Goal: Task Accomplishment & Management: Manage account settings

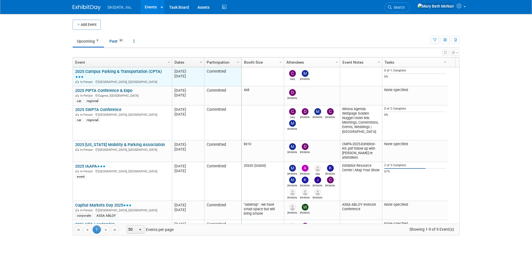
click at [138, 73] on link "2025 Campus Parking & Transportation (CPTA)" at bounding box center [118, 74] width 87 height 10
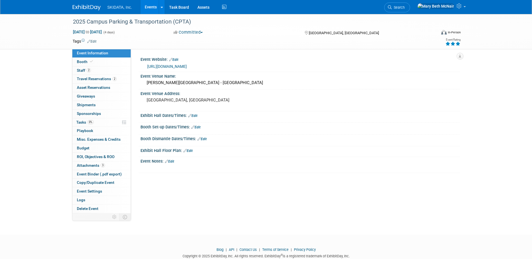
click at [187, 65] on link "[URL][DOMAIN_NAME]" at bounding box center [167, 66] width 40 height 4
click at [174, 87] on div "Drury Plaza Hotel - Arlington" at bounding box center [300, 82] width 311 height 9
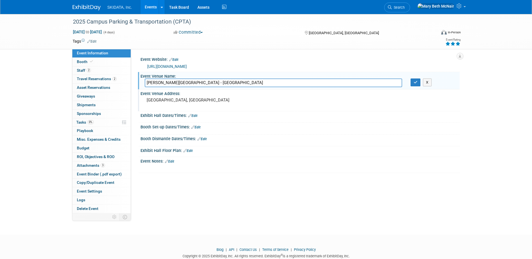
click at [184, 104] on div "[GEOGRAPHIC_DATA], [GEOGRAPHIC_DATA]" at bounding box center [207, 102] width 124 height 13
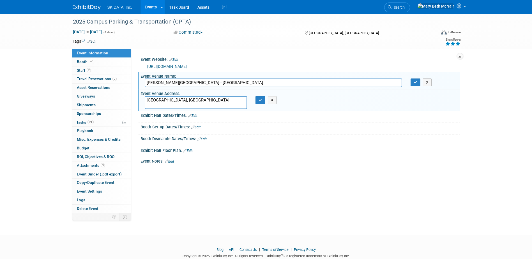
click at [147, 98] on textarea "[GEOGRAPHIC_DATA], [GEOGRAPHIC_DATA]" at bounding box center [196, 102] width 102 height 13
click at [172, 105] on textarea "101 West Road to Six Flags St Arlington, TX" at bounding box center [196, 102] width 102 height 13
type textarea "[STREET_ADDRESS]"
click at [260, 101] on icon "button" at bounding box center [260, 100] width 4 height 4
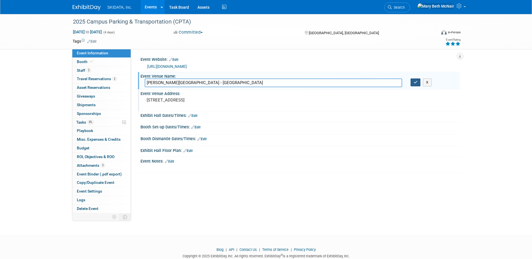
click at [414, 85] on button "button" at bounding box center [415, 82] width 10 height 8
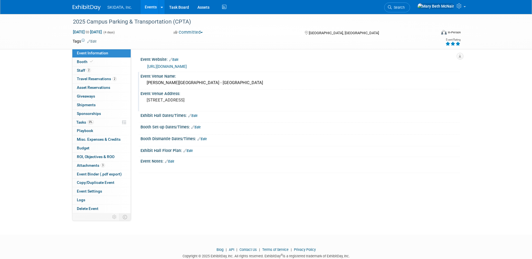
click at [180, 83] on div "Drury Plaza Hotel - Arlington" at bounding box center [300, 82] width 311 height 9
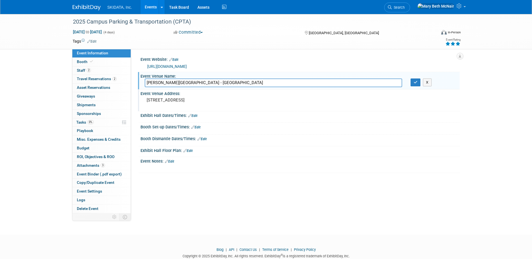
click at [182, 81] on input "Drury Plaza Hotel - Arlington" at bounding box center [273, 82] width 257 height 9
type input "Drury Plaza Hotel Dallas Arlington"
click at [417, 84] on icon "button" at bounding box center [415, 82] width 4 height 4
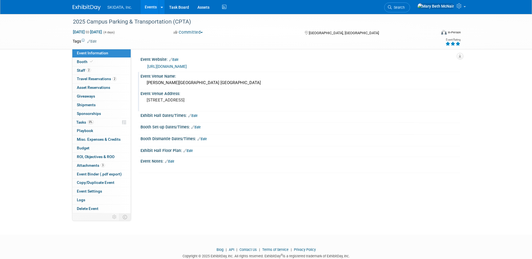
click at [193, 116] on link "Edit" at bounding box center [192, 116] width 9 height 4
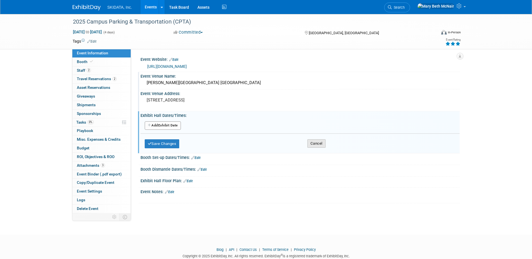
click at [316, 143] on button "Cancel" at bounding box center [316, 143] width 18 height 8
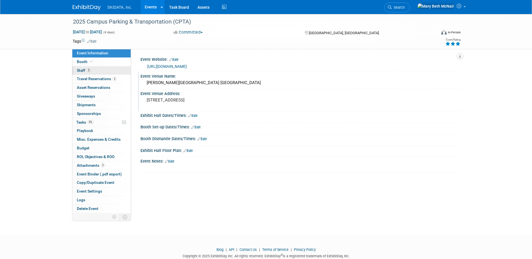
click at [82, 72] on span "Staff 2" at bounding box center [84, 70] width 14 height 4
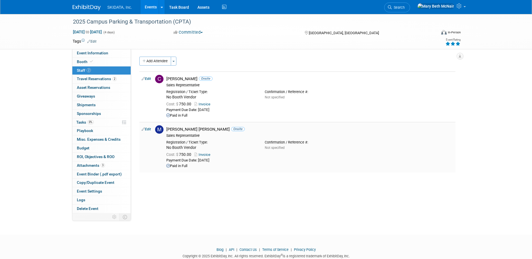
click at [208, 154] on link "Invoice" at bounding box center [203, 154] width 18 height 4
click at [150, 129] on link "Edit" at bounding box center [146, 129] width 9 height 4
select select "0f3782e5-e300-4886-835e-092f1c97042b"
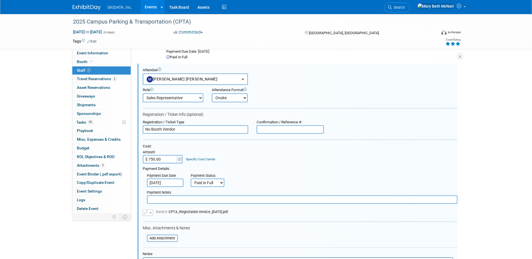
click at [165, 159] on input "$ 750.00" at bounding box center [160, 159] width 35 height 8
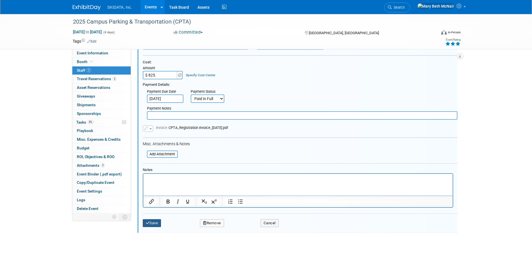
type input "$ 825.00"
click at [154, 221] on button "Save" at bounding box center [152, 223] width 18 height 8
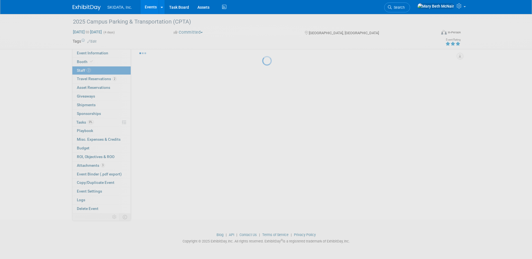
scroll to position [15, 0]
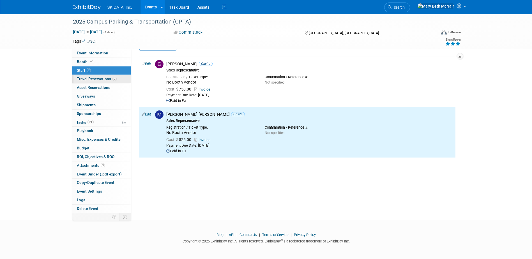
click at [91, 77] on span "Travel Reservations 2" at bounding box center [97, 79] width 40 height 4
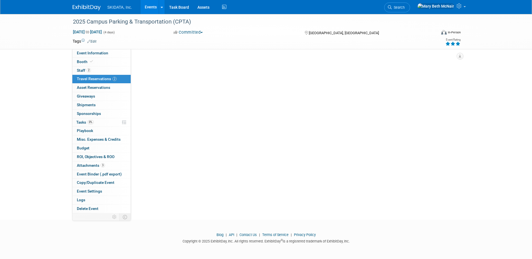
scroll to position [0, 0]
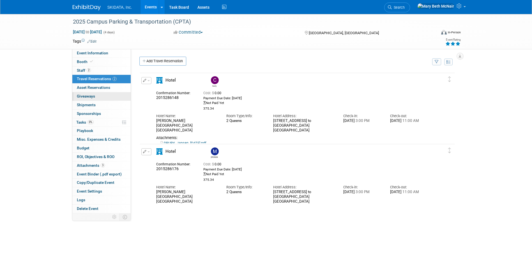
click at [94, 98] on span "Giveaways 0" at bounding box center [86, 96] width 18 height 4
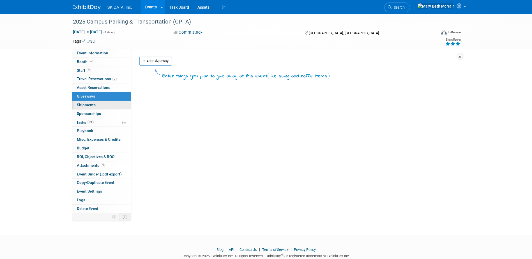
click at [96, 108] on link "0 Shipments 0" at bounding box center [101, 105] width 58 height 8
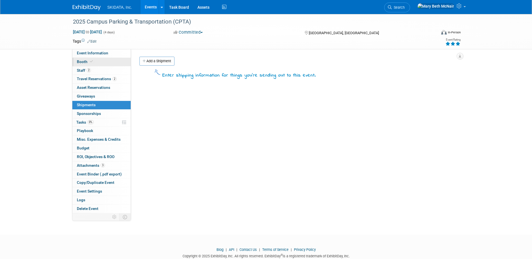
click at [83, 60] on span "Booth" at bounding box center [85, 61] width 17 height 4
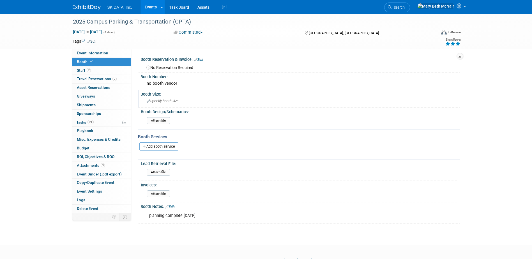
click at [177, 103] on span "Specify booth size" at bounding box center [163, 101] width 32 height 4
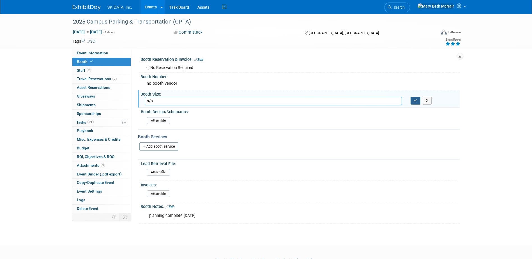
type input "n/a"
click at [416, 101] on icon "button" at bounding box center [415, 101] width 4 height 4
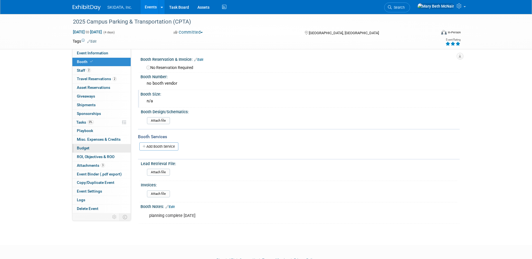
click at [88, 145] on link "Budget" at bounding box center [101, 148] width 58 height 8
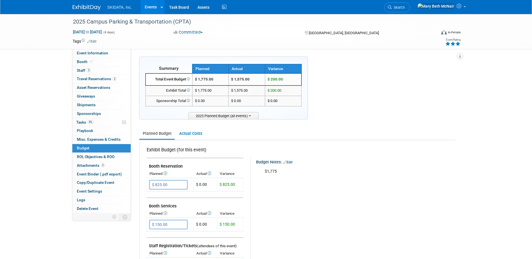
click at [146, 7] on link "Events" at bounding box center [150, 7] width 20 height 14
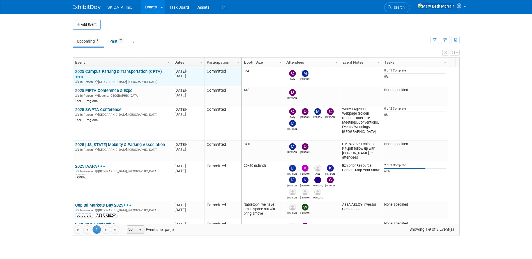
click at [114, 70] on link "2025 Campus Parking & Transportation (CPTA)" at bounding box center [118, 74] width 87 height 10
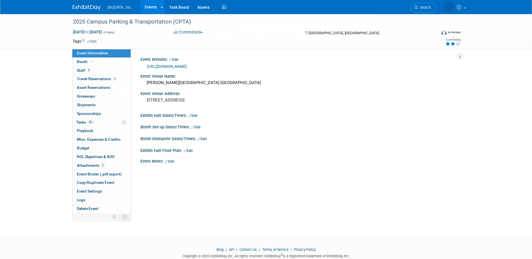
click at [452, 43] on icon at bounding box center [452, 44] width 5 height 4
click at [96, 41] on link "Edit" at bounding box center [91, 42] width 9 height 4
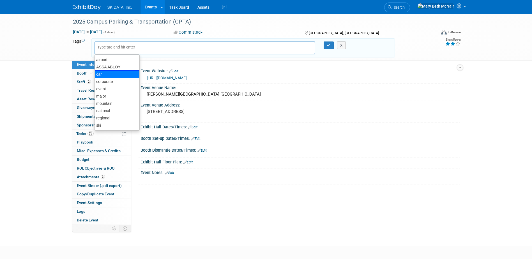
click at [110, 71] on div "car" at bounding box center [116, 74] width 45 height 8
type input "car"
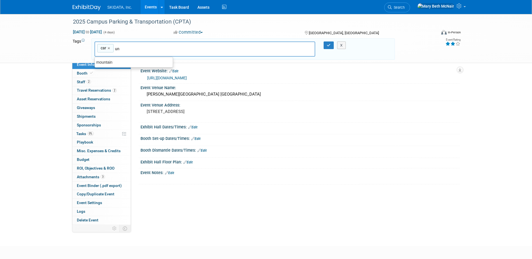
type input "u"
type input "education"
type input "car, education"
type input "briefcase"
type input "car, education, briefcase"
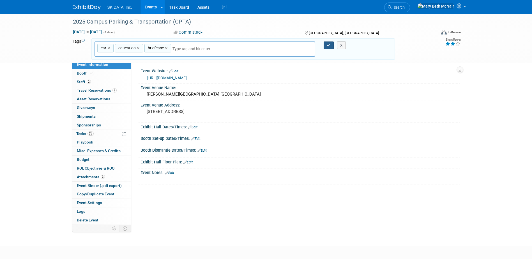
click at [329, 46] on icon "button" at bounding box center [329, 45] width 4 height 4
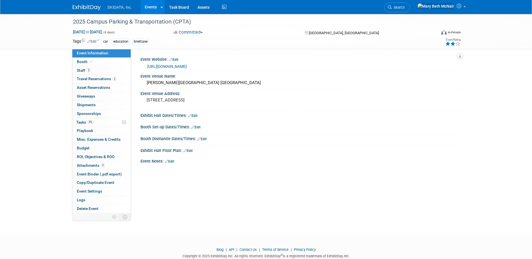
click at [197, 31] on button "Committed" at bounding box center [188, 32] width 33 height 6
click at [193, 64] on link "Attend Only" at bounding box center [194, 65] width 44 height 8
click at [164, 41] on div "car education briefcase" at bounding box center [247, 42] width 293 height 6
click at [162, 42] on div "car education briefcase" at bounding box center [247, 42] width 293 height 6
click at [91, 42] on link "Edit" at bounding box center [91, 42] width 9 height 4
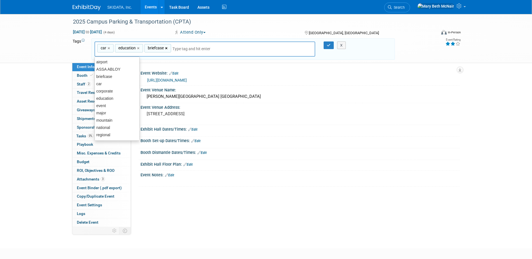
click at [166, 49] on link "×" at bounding box center [167, 48] width 4 height 6
type input "car, education"
click at [330, 46] on icon "button" at bounding box center [329, 45] width 4 height 4
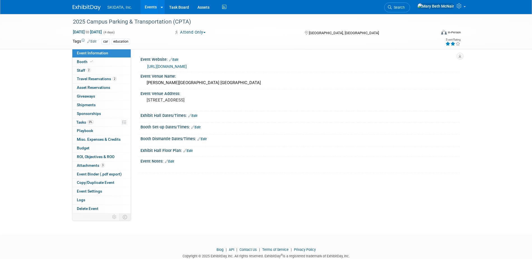
click at [148, 5] on link "Events" at bounding box center [150, 7] width 20 height 14
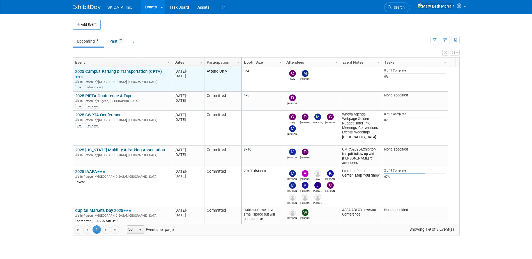
click at [133, 70] on link "2025 Campus Parking & Transportation (CPTA)" at bounding box center [118, 74] width 87 height 10
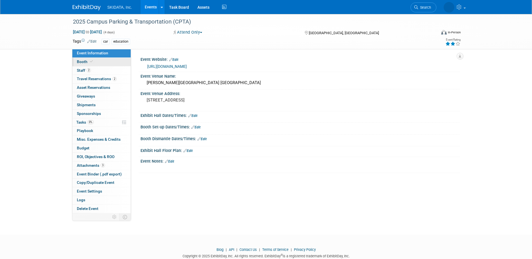
click at [80, 64] on link "Booth" at bounding box center [101, 62] width 58 height 8
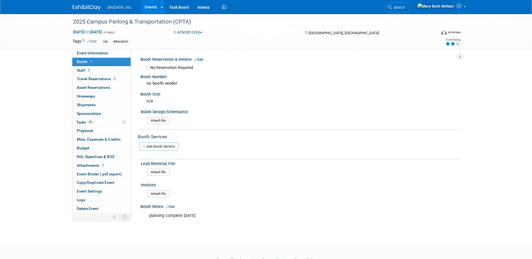
click at [199, 215] on div "planning complete [DATE]" at bounding box center [271, 215] width 253 height 11
click at [173, 209] on link "Edit" at bounding box center [169, 207] width 9 height 4
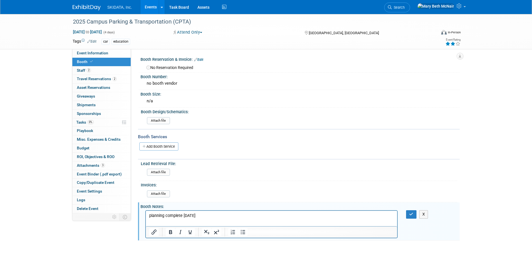
drag, startPoint x: 202, startPoint y: 217, endPoint x: 119, endPoint y: 216, distance: 83.0
click at [145, 216] on html "planning complete [DATE]" at bounding box center [270, 215] width 251 height 8
click at [410, 212] on icon "button" at bounding box center [411, 214] width 4 height 4
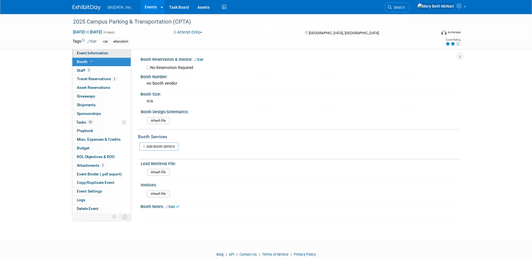
click at [80, 54] on span "Event Information" at bounding box center [92, 53] width 31 height 4
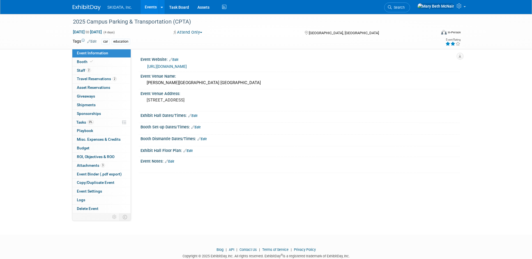
click at [173, 161] on link "Edit" at bounding box center [169, 161] width 9 height 4
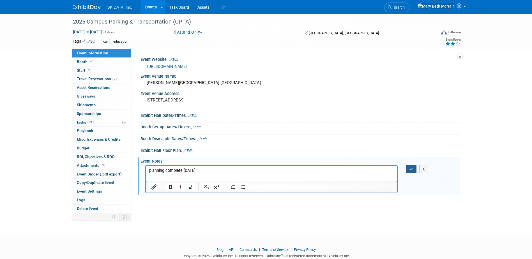
click at [410, 169] on icon "button" at bounding box center [411, 169] width 4 height 4
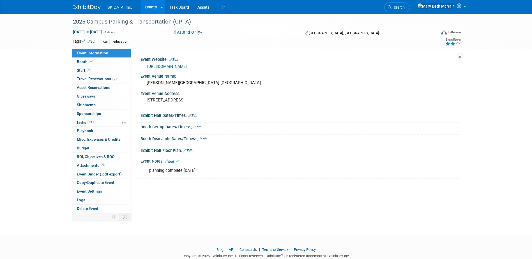
click at [149, 5] on link "Events" at bounding box center [150, 7] width 20 height 14
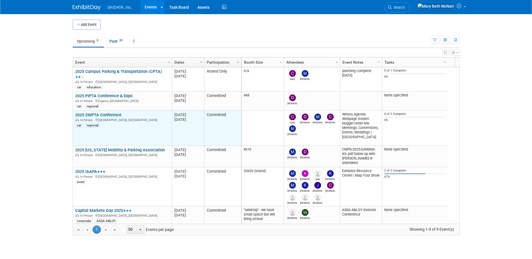
click at [120, 114] on link "2025 SWPTA Conference" at bounding box center [98, 114] width 46 height 5
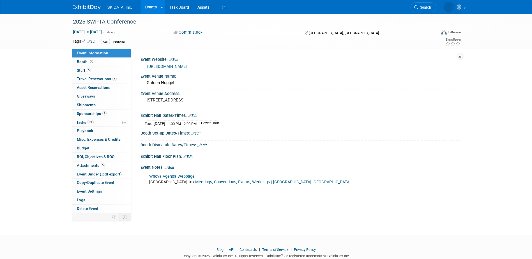
click at [171, 176] on link "Whova Agenda Webpage" at bounding box center [171, 176] width 45 height 5
click at [81, 64] on link "Booth" at bounding box center [101, 62] width 58 height 8
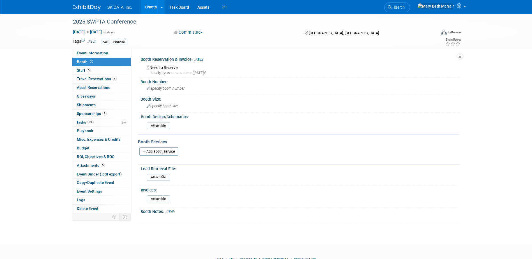
click at [202, 60] on link "Edit" at bounding box center [198, 60] width 9 height 4
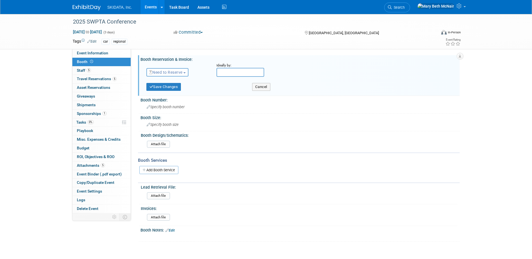
click at [186, 73] on button "Need to Reserve" at bounding box center [167, 72] width 42 height 8
click at [176, 97] on link "No Reservation Required" at bounding box center [177, 98] width 60 height 8
click at [169, 89] on button "Save Changes" at bounding box center [163, 87] width 35 height 8
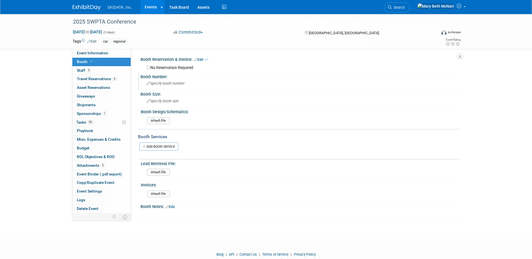
click at [168, 89] on div "Booth Number: Specify booth number" at bounding box center [298, 82] width 321 height 18
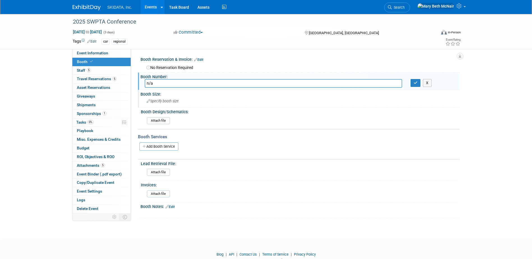
type input "n/a"
click at [170, 100] on span "Specify booth size" at bounding box center [163, 101] width 32 height 4
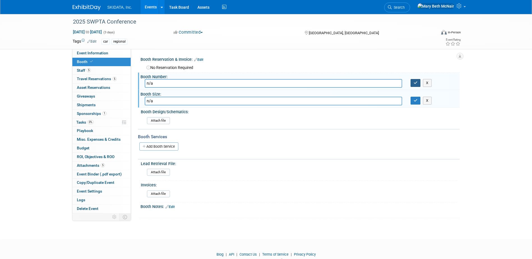
type input "n/a"
click at [414, 85] on icon "button" at bounding box center [415, 83] width 4 height 4
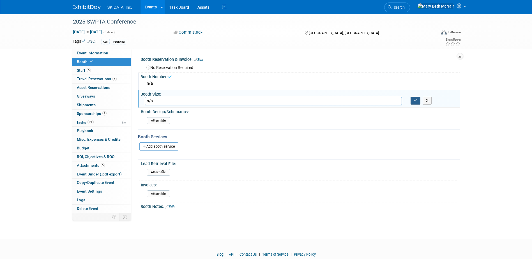
click at [415, 100] on icon "button" at bounding box center [415, 101] width 4 height 4
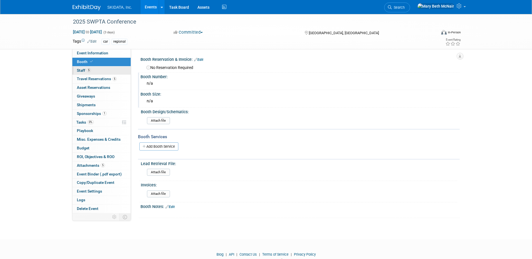
click at [80, 71] on span "Staff 5" at bounding box center [84, 70] width 14 height 4
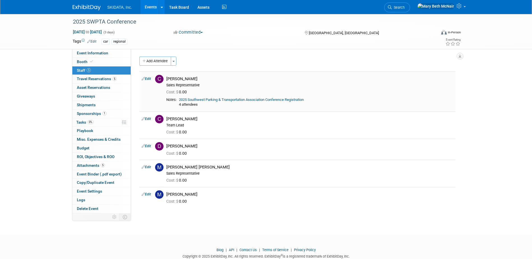
click at [197, 100] on link "2025 Southwest Parking & Transportation Association Conference Registration" at bounding box center [241, 100] width 125 height 4
click at [112, 8] on span "SKIDATA, Inc." at bounding box center [119, 7] width 25 height 4
click at [88, 8] on img at bounding box center [87, 8] width 28 height 6
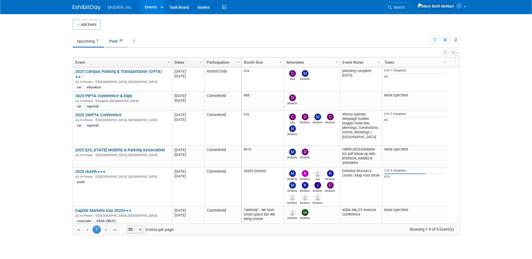
click at [114, 41] on link "Past 20" at bounding box center [116, 41] width 23 height 11
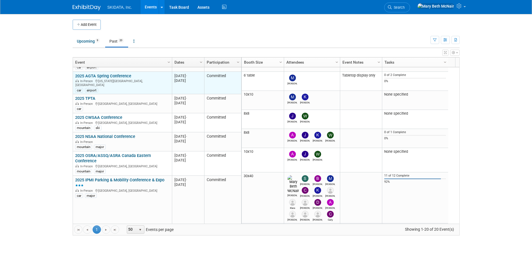
scroll to position [67, 0]
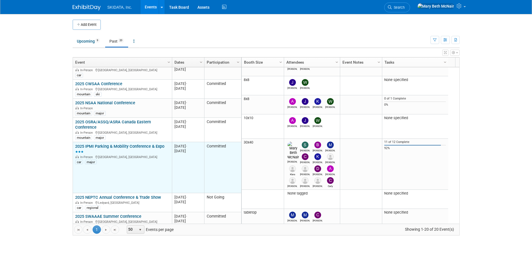
click at [135, 144] on link "2025 IPMI Parking & Mobility Conference & Expo" at bounding box center [119, 149] width 89 height 10
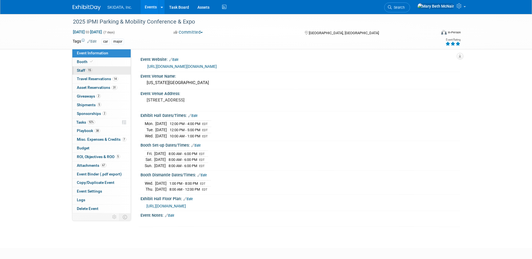
click at [80, 71] on span "Staff 15" at bounding box center [84, 70] width 15 height 4
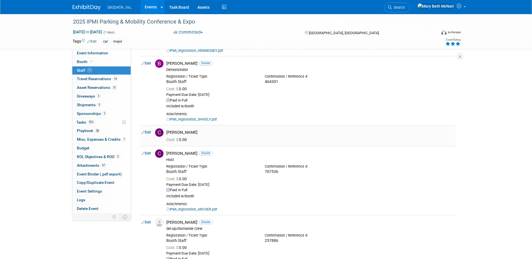
scroll to position [56, 0]
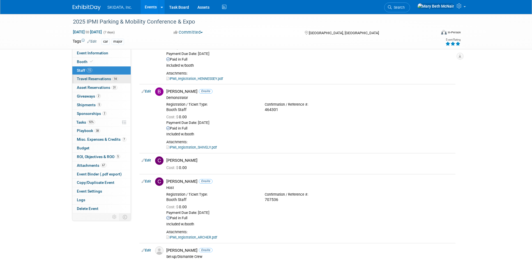
click at [98, 78] on span "Travel Reservations 14" at bounding box center [97, 79] width 41 height 4
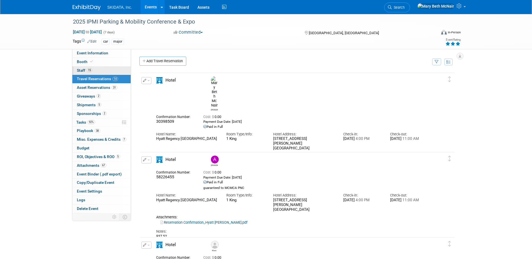
click at [80, 68] on span "Staff 15" at bounding box center [84, 70] width 15 height 4
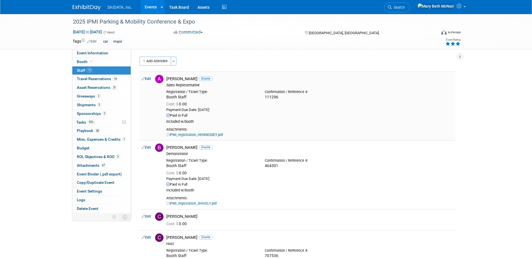
click at [200, 135] on link "IPMI_registration_HENNESSEY.pdf" at bounding box center [194, 135] width 57 height 4
click at [92, 78] on span "Travel Reservations 14" at bounding box center [97, 79] width 41 height 4
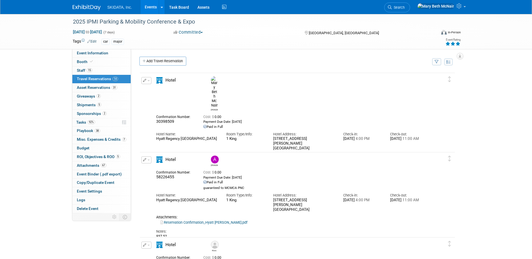
click at [179, 159] on link "Reservation Confirmation_Hyatt MCNAIR.pdf" at bounding box center [203, 161] width 87 height 4
click at [149, 82] on button "button" at bounding box center [146, 80] width 10 height 7
click at [239, 55] on div "Event Website: Edit https://ipmi.parking-mobility.org/2025/index.cfm Event Venu…" at bounding box center [295, 131] width 329 height 164
click at [152, 61] on link "Add Travel Reservation" at bounding box center [162, 61] width 47 height 9
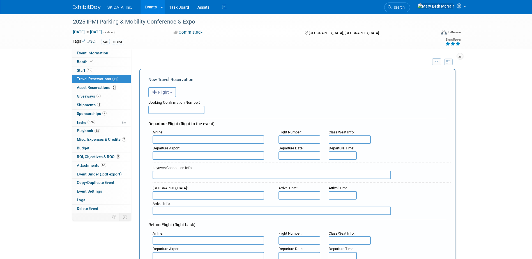
click at [161, 93] on span "Flight" at bounding box center [160, 92] width 17 height 4
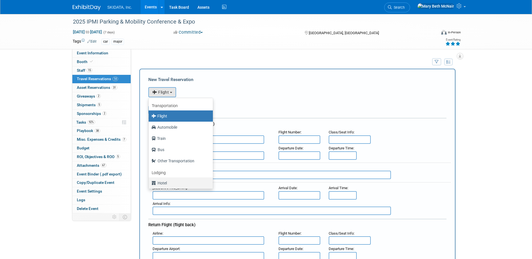
click at [164, 183] on label "Hotel" at bounding box center [179, 183] width 56 height 9
click at [149, 183] on input "Hotel" at bounding box center [148, 183] width 4 height 4
select select "6"
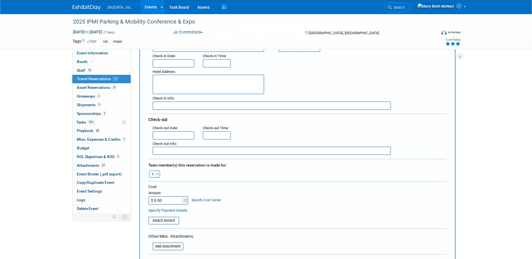
scroll to position [112, 0]
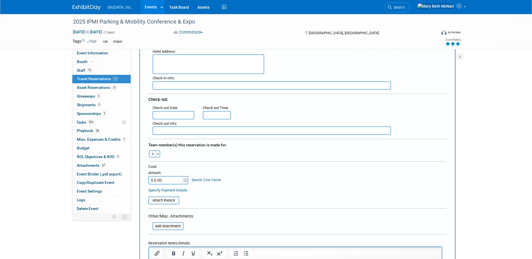
click at [154, 154] on button "button" at bounding box center [152, 153] width 7 height 7
select select
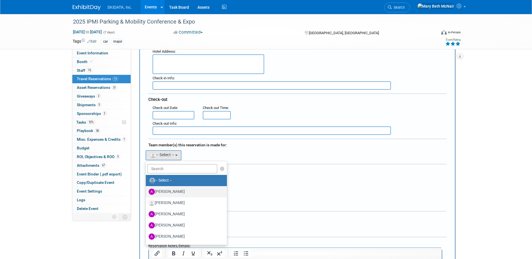
click at [170, 187] on label "Aaron Siebert" at bounding box center [185, 191] width 73 height 9
click at [147, 189] on input "Aaron Siebert" at bounding box center [145, 191] width 4 height 4
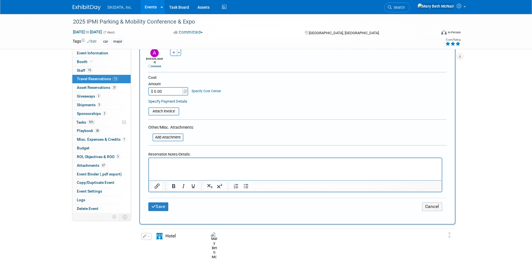
scroll to position [252, 0]
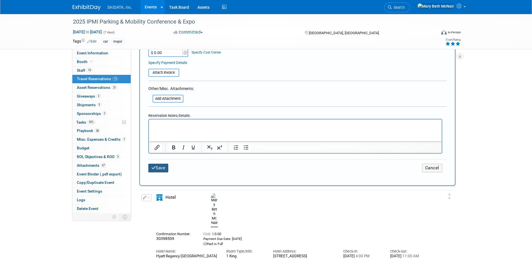
click at [163, 166] on button "Save" at bounding box center [158, 168] width 20 height 9
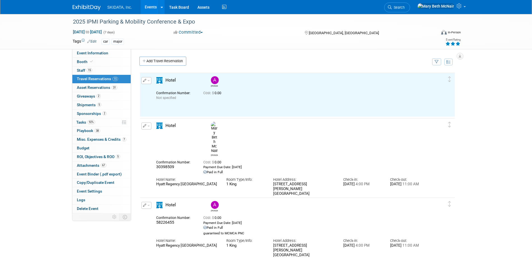
scroll to position [0, 0]
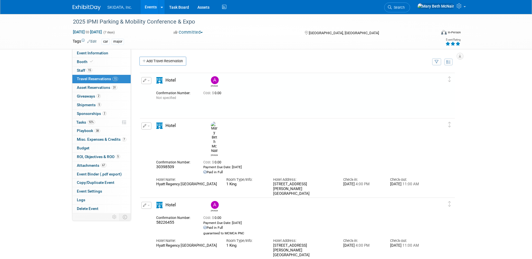
click at [148, 78] on button "button" at bounding box center [146, 80] width 10 height 7
click at [157, 101] on span "Delete Reservation" at bounding box center [168, 99] width 35 height 4
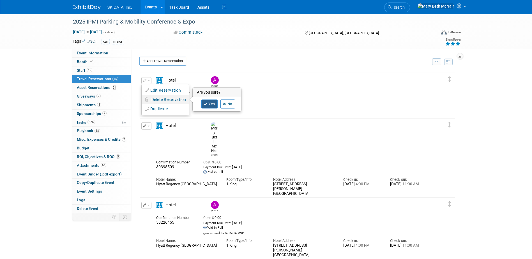
click at [213, 104] on link "Yes" at bounding box center [209, 104] width 16 height 9
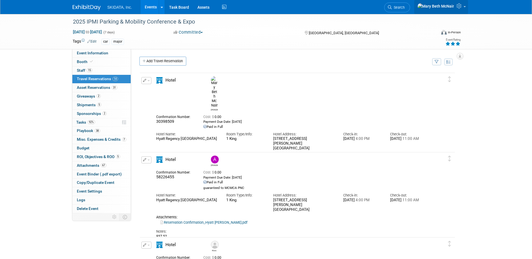
click at [460, 6] on icon at bounding box center [459, 5] width 6 height 5
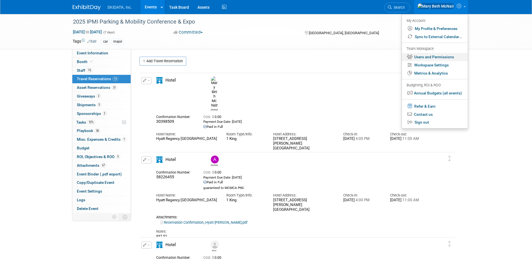
click at [422, 57] on link "Users and Permissions" at bounding box center [435, 57] width 66 height 8
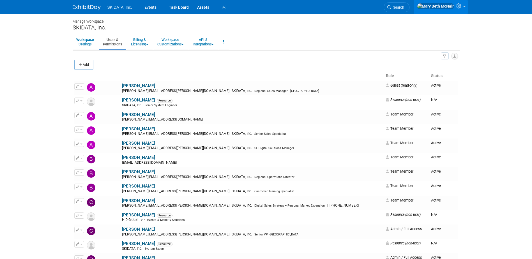
click at [459, 8] on icon at bounding box center [459, 5] width 6 height 5
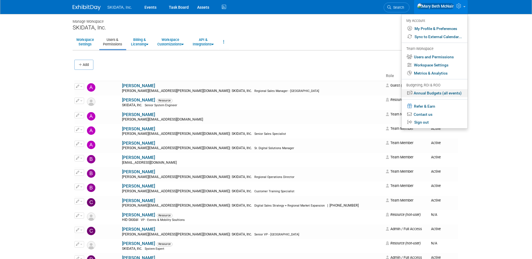
click at [436, 93] on link "Annual Budgets (all events)" at bounding box center [434, 93] width 66 height 8
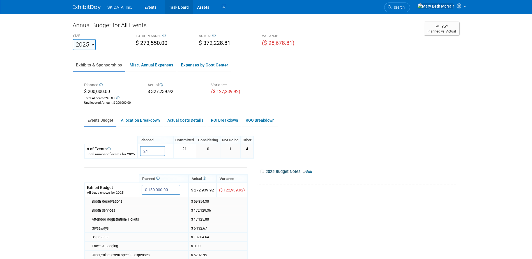
click at [175, 7] on link "Task Board" at bounding box center [179, 7] width 28 height 14
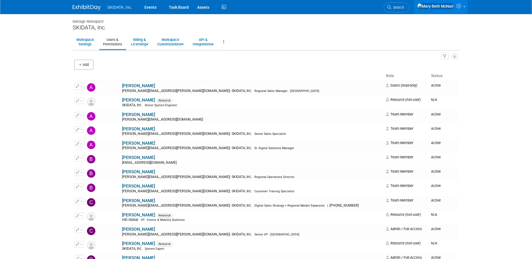
click at [443, 54] on button "button" at bounding box center [445, 55] width 8 height 7
click at [418, 83] on link "Resources 12" at bounding box center [426, 83] width 44 height 10
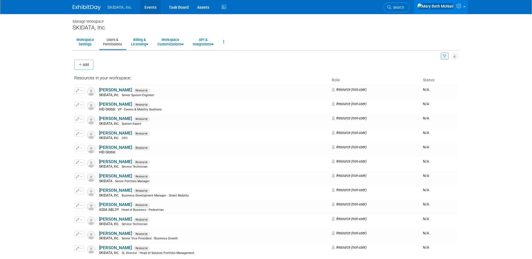
click at [150, 6] on link "Events" at bounding box center [150, 7] width 20 height 14
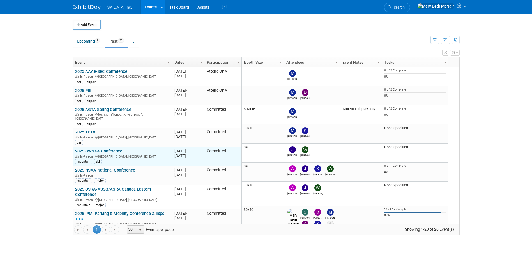
scroll to position [34, 0]
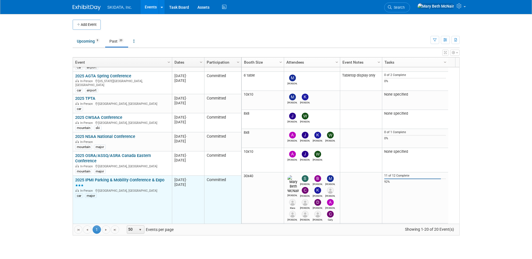
click at [89, 177] on link "2025 IPMI Parking & Mobility Conference & Expo" at bounding box center [119, 182] width 89 height 10
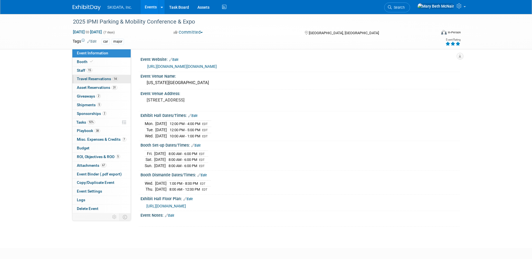
click at [84, 80] on span "Travel Reservations 14" at bounding box center [97, 79] width 41 height 4
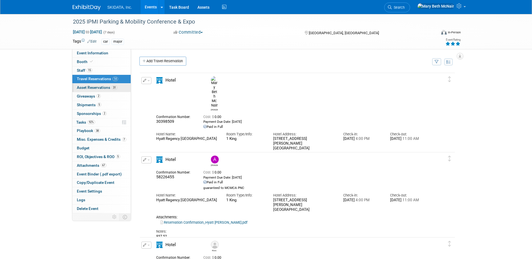
click at [98, 87] on span "Asset Reservations 31" at bounding box center [97, 87] width 40 height 4
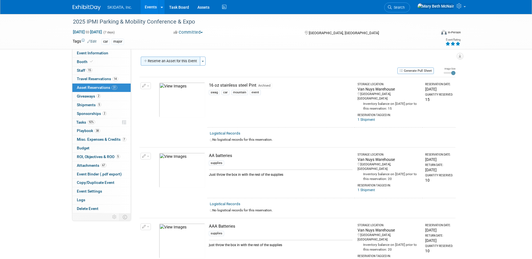
click at [175, 61] on button "Reserve an Asset for this Event" at bounding box center [170, 61] width 59 height 9
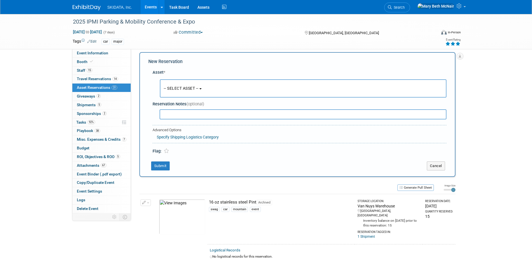
scroll to position [5, 0]
click at [212, 85] on button "-- SELECT ASSET --" at bounding box center [303, 87] width 286 height 18
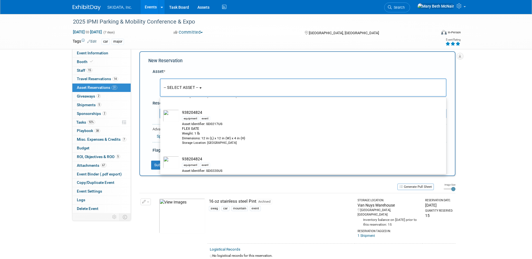
scroll to position [0, 0]
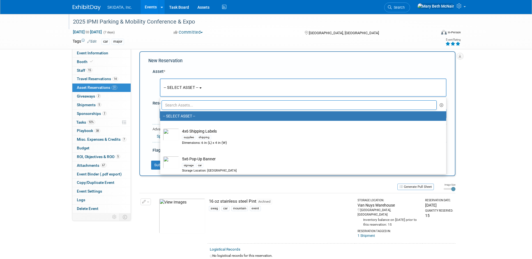
click at [230, 29] on div "2025 IPMI Parking & Mobility Conference & Expo" at bounding box center [250, 21] width 364 height 15
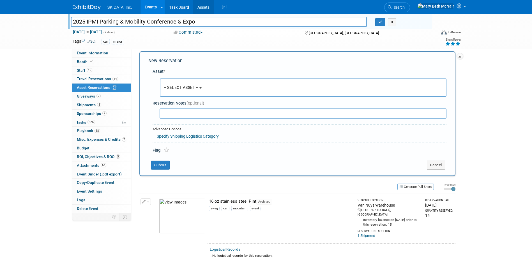
click at [201, 8] on link "Assets" at bounding box center [203, 7] width 20 height 14
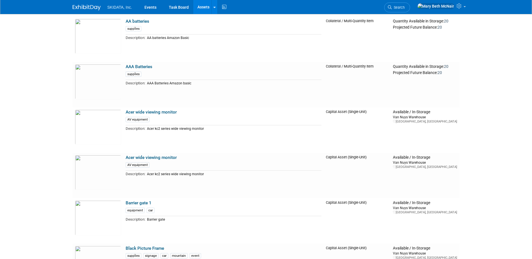
scroll to position [392, 0]
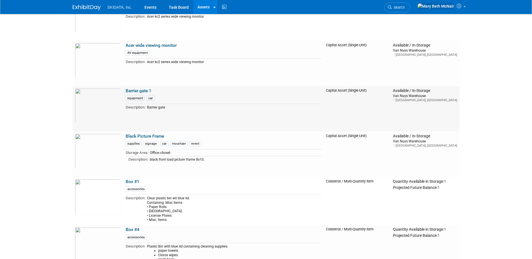
click at [130, 92] on link "Barrier gate 1" at bounding box center [139, 90] width 26 height 5
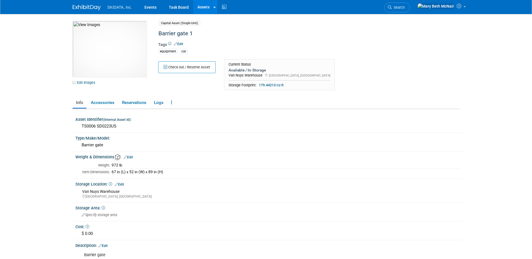
click at [203, 8] on link "Assets" at bounding box center [203, 7] width 20 height 14
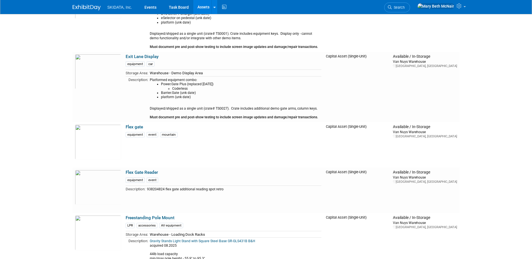
scroll to position [1345, 0]
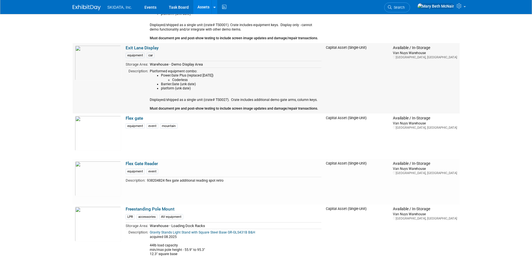
click at [139, 49] on link "Exit Lane Display" at bounding box center [142, 47] width 33 height 5
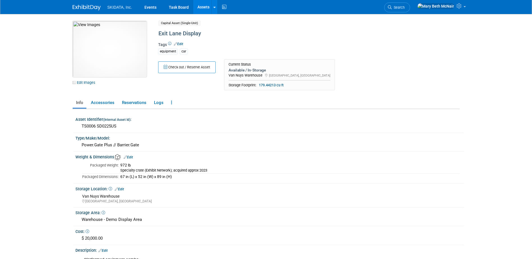
click at [114, 37] on img at bounding box center [110, 49] width 74 height 56
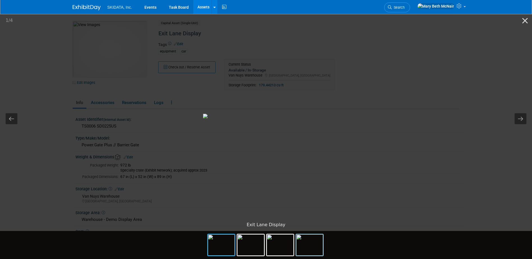
click at [311, 239] on img at bounding box center [309, 244] width 27 height 21
click at [282, 244] on img at bounding box center [280, 244] width 27 height 21
click at [253, 245] on img at bounding box center [250, 244] width 27 height 21
click at [524, 19] on button "Close gallery" at bounding box center [525, 20] width 14 height 13
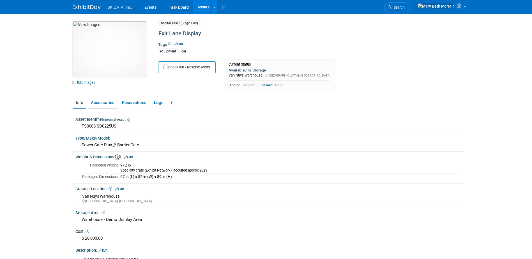
click at [107, 101] on link "Accessories" at bounding box center [102, 103] width 30 height 10
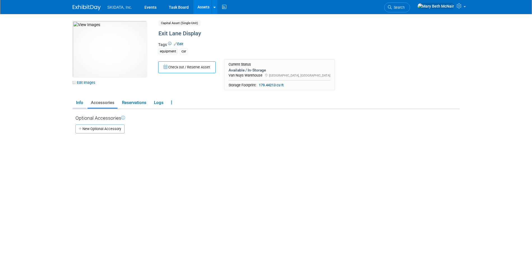
click at [76, 103] on link "Info" at bounding box center [80, 103] width 14 height 10
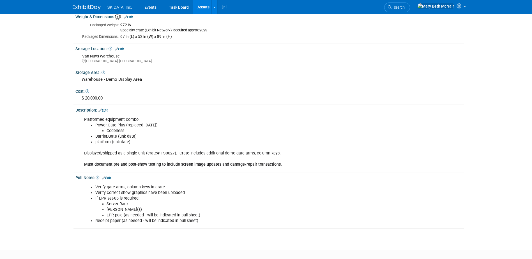
scroll to position [170, 0]
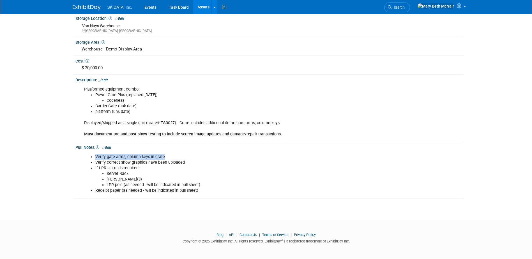
drag, startPoint x: 95, startPoint y: 156, endPoint x: 164, endPoint y: 158, distance: 68.4
click at [164, 158] on li "Verify gate arms, column keys in crate" at bounding box center [241, 157] width 292 height 6
drag, startPoint x: 164, startPoint y: 158, endPoint x: 161, endPoint y: 168, distance: 10.4
click at [161, 168] on li "If LPR set-up is required: Server Rack Ruby Cam(s) LPR pole (as needed - will b…" at bounding box center [241, 176] width 292 height 22
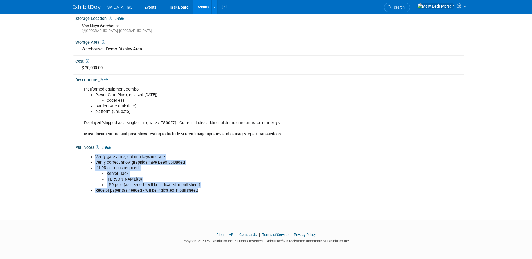
drag, startPoint x: 95, startPoint y: 156, endPoint x: 196, endPoint y: 189, distance: 105.9
click at [196, 189] on ul "Verify gate arms, column keys in crate Verify correct show graphics have been u…" at bounding box center [235, 174] width 303 height 40
drag, startPoint x: 196, startPoint y: 189, endPoint x: 149, endPoint y: 175, distance: 49.3
click at [149, 175] on li "Server Rack" at bounding box center [247, 174] width 281 height 6
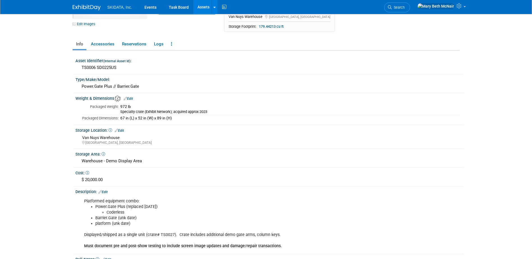
scroll to position [0, 0]
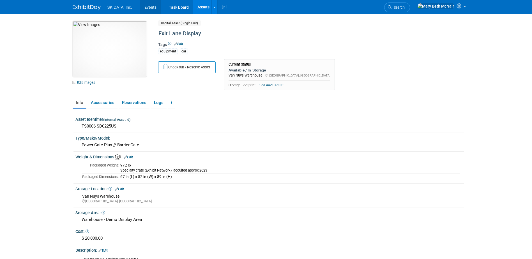
click at [148, 11] on link "Events" at bounding box center [150, 7] width 20 height 14
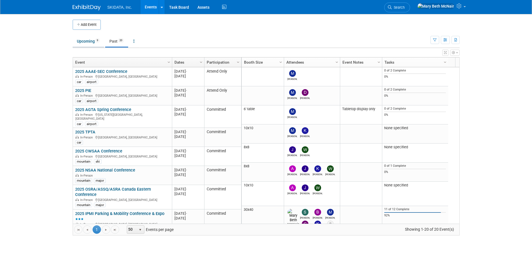
click at [85, 41] on link "Upcoming 9" at bounding box center [88, 41] width 31 height 11
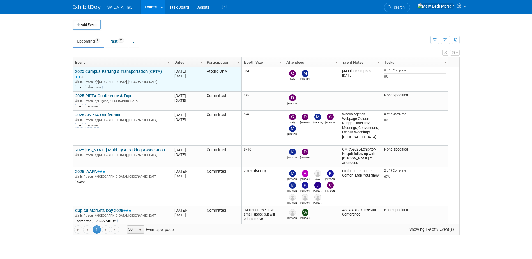
click at [124, 71] on link "2025 Campus Parking & Transportation (CPTA)" at bounding box center [118, 74] width 87 height 10
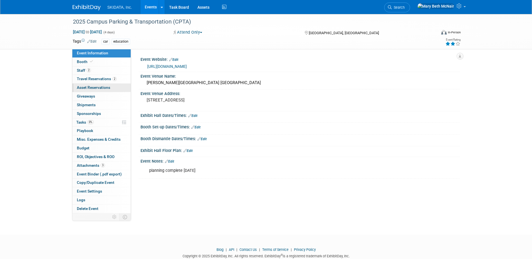
click at [82, 87] on span "Asset Reservations 0" at bounding box center [93, 87] width 33 height 4
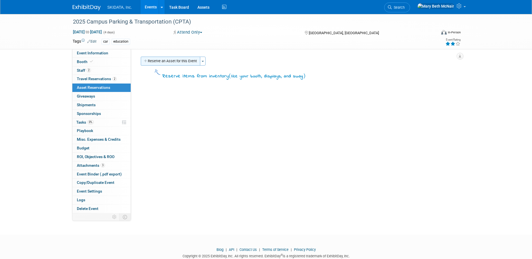
click at [192, 60] on button "Reserve an Asset for this Event" at bounding box center [170, 61] width 59 height 9
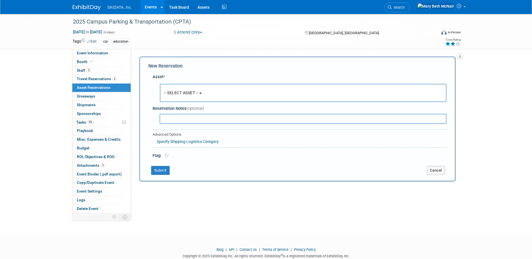
scroll to position [5, 0]
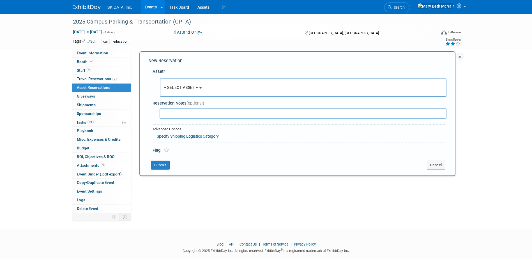
click at [177, 90] on span "-- SELECT ASSET --" at bounding box center [181, 87] width 35 height 4
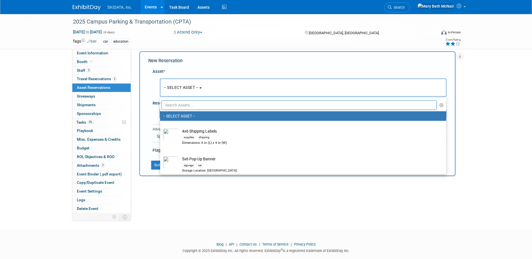
click at [182, 105] on input "text" at bounding box center [298, 105] width 275 height 10
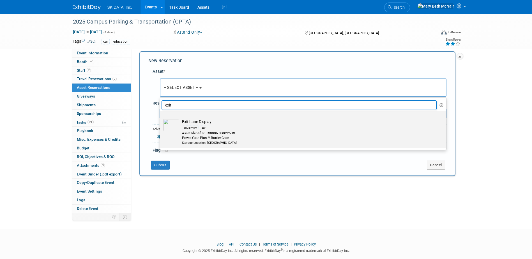
type input "exit"
click at [200, 136] on div "Power.Gate Plus // Barrier.Gate" at bounding box center [308, 138] width 253 height 5
click at [161, 118] on input "Exit Lane Display equipment car Asset Identifier: TS0006 SD0225US Power.Gate Pl…" at bounding box center [159, 116] width 4 height 4
select select "10727384"
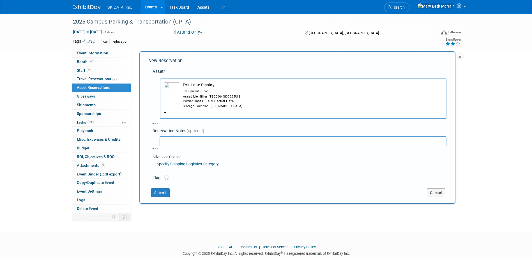
select select "9"
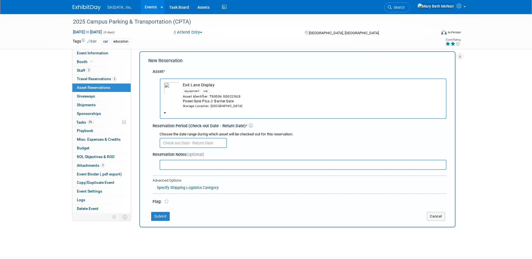
click at [169, 145] on input "text" at bounding box center [192, 143] width 67 height 10
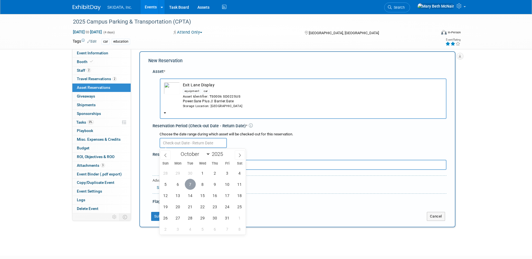
click at [189, 186] on span "7" at bounding box center [190, 184] width 11 height 11
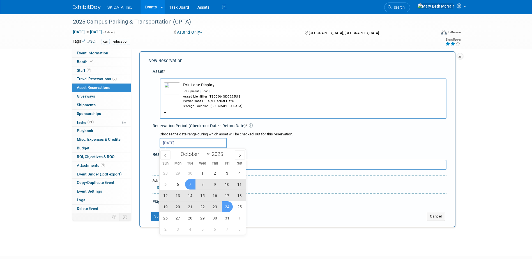
click at [226, 204] on span "24" at bounding box center [227, 206] width 11 height 11
type input "Oct 7, 2025 to Oct 24, 2025"
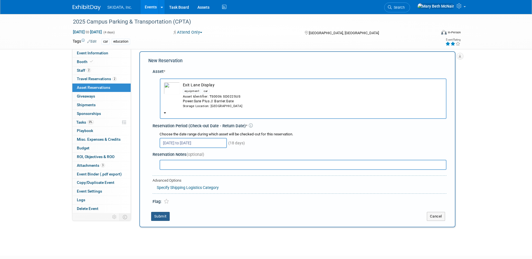
click at [161, 217] on button "Submit" at bounding box center [160, 216] width 18 height 9
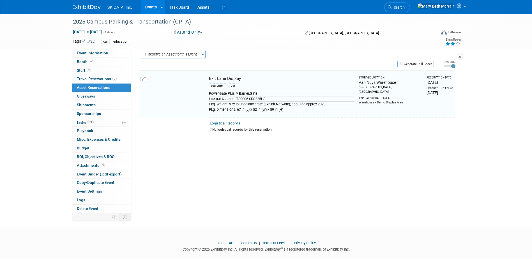
scroll to position [7, 0]
click at [415, 64] on button "Generate Pull Sheet" at bounding box center [415, 64] width 36 height 6
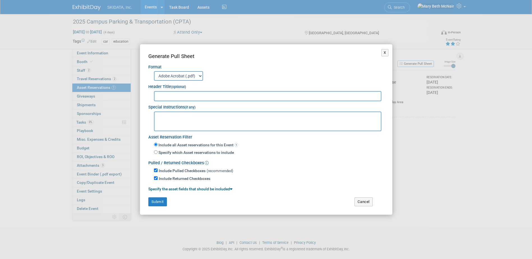
click at [181, 94] on input "text" at bounding box center [268, 96] width 228 height 10
type input "CPTA Test Pull Sheet"
click at [205, 190] on link "Specify the asset fields that should be included" at bounding box center [190, 189] width 84 height 4
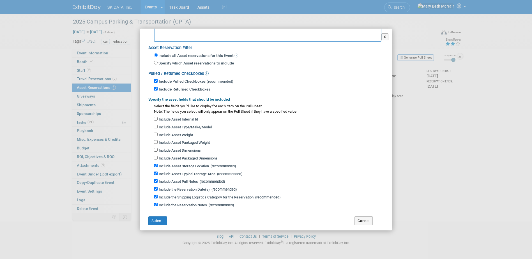
scroll to position [15, 0]
click at [162, 216] on button "Submit" at bounding box center [157, 220] width 18 height 9
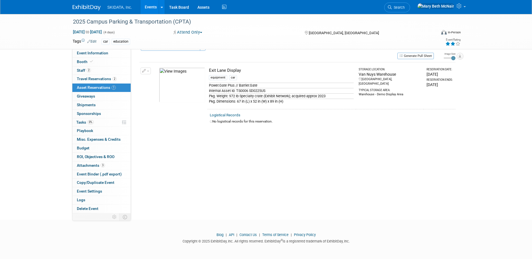
scroll to position [0, 0]
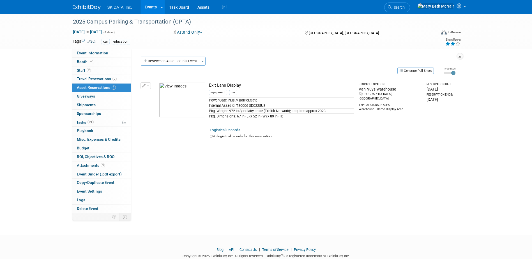
click at [147, 83] on button "button" at bounding box center [145, 85] width 10 height 7
click at [155, 111] on span "Cancel Reservation" at bounding box center [169, 112] width 36 height 4
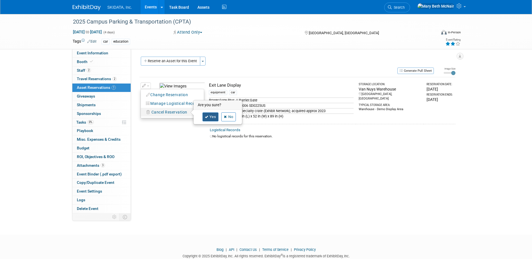
click at [209, 117] on link "Yes" at bounding box center [210, 116] width 16 height 9
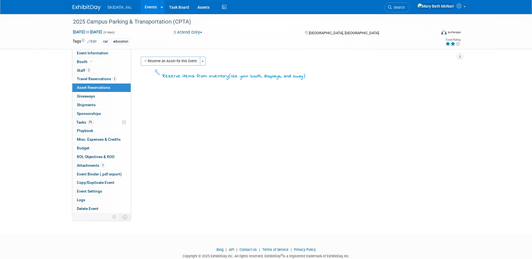
click at [152, 6] on link "Events" at bounding box center [150, 7] width 20 height 14
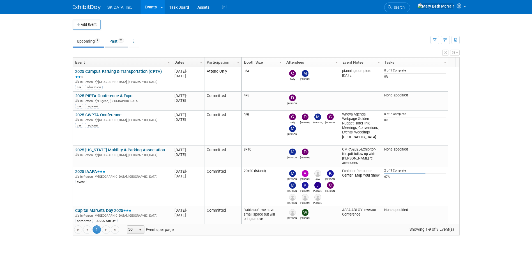
click at [117, 40] on link "Past 20" at bounding box center [116, 41] width 23 height 11
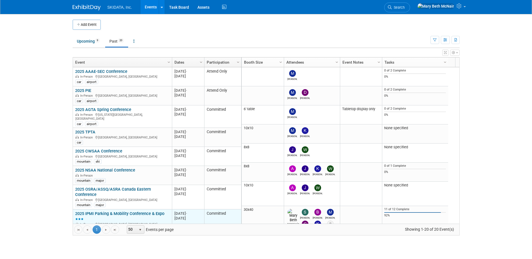
scroll to position [34, 0]
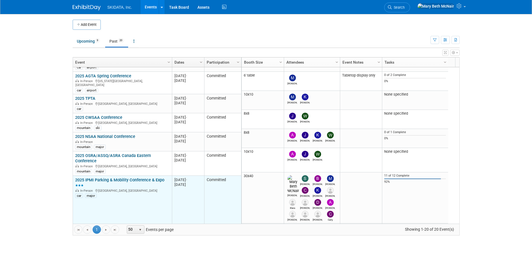
click at [84, 177] on link "2025 IPMI Parking & Mobility Conference & Expo" at bounding box center [119, 182] width 89 height 10
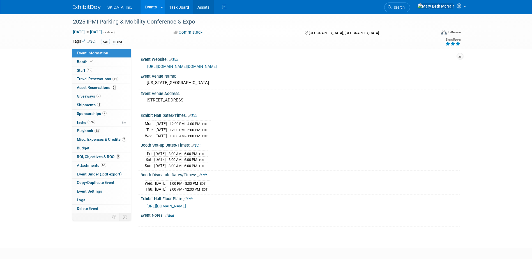
click at [206, 6] on link "Assets" at bounding box center [203, 7] width 20 height 14
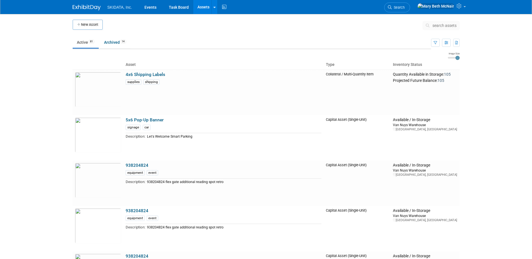
click at [200, 9] on link "Assets" at bounding box center [203, 7] width 20 height 14
click at [150, 8] on link "Events" at bounding box center [150, 7] width 20 height 14
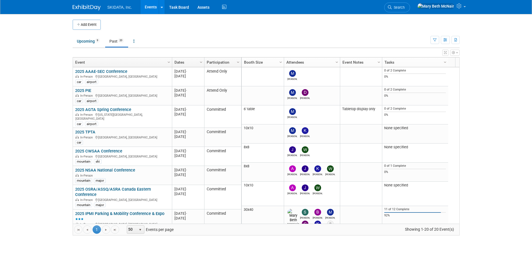
click at [114, 7] on span "SKIDATA, Inc." at bounding box center [119, 7] width 25 height 4
drag, startPoint x: 107, startPoint y: 6, endPoint x: 133, endPoint y: 8, distance: 25.6
click at [133, 8] on li "SKIDATA, Inc." at bounding box center [123, 5] width 33 height 8
drag, startPoint x: 133, startPoint y: 8, endPoint x: 212, endPoint y: 30, distance: 82.7
click at [212, 30] on td "Upcoming 9 Past 20 All Events 29 Past and Upcoming Grouped Annually Events grou…" at bounding box center [252, 39] width 358 height 18
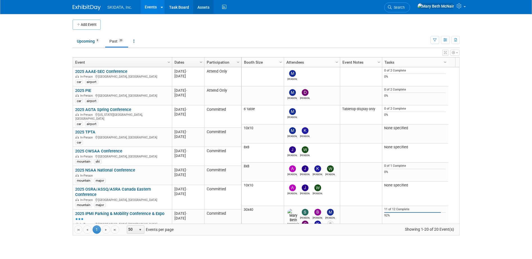
click at [203, 9] on link "Assets" at bounding box center [203, 7] width 20 height 14
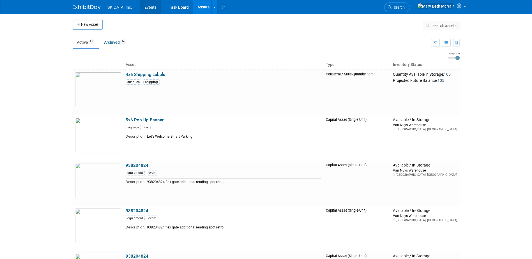
click at [148, 8] on link "Events" at bounding box center [150, 7] width 20 height 14
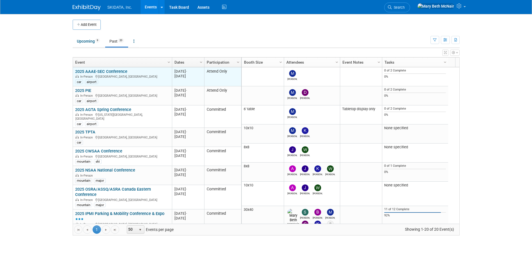
click at [91, 70] on link "2025 AAAE-SEC Conference" at bounding box center [101, 71] width 52 height 5
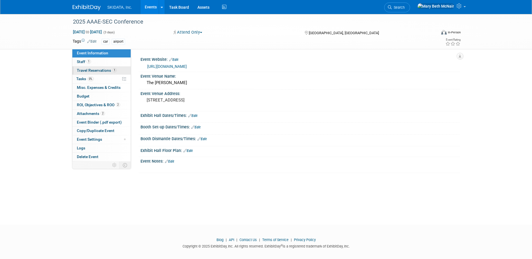
click at [81, 71] on span "Travel Reservations 1" at bounding box center [97, 70] width 40 height 4
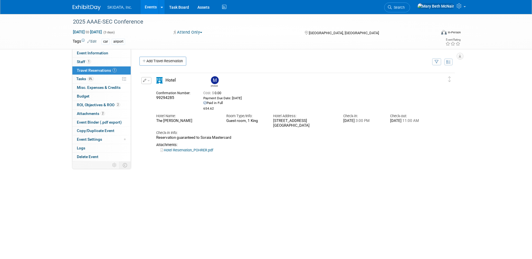
click at [149, 81] on span "button" at bounding box center [148, 80] width 2 height 1
click at [152, 92] on button "Edit Reservation" at bounding box center [165, 90] width 47 height 8
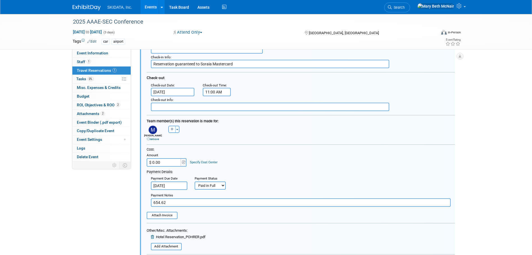
scroll to position [150, 0]
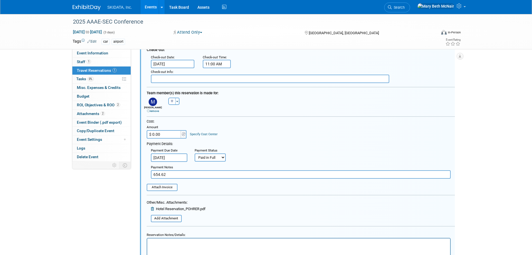
click at [195, 134] on link "Specify Cost Center" at bounding box center [204, 134] width 28 height 4
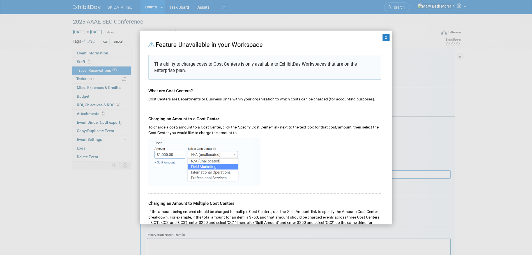
click at [381, 32] on div "X Feature Unavailable in your Workspace The ability to charge costs to Cost Cen…" at bounding box center [266, 128] width 252 height 194
click at [382, 36] on button "X" at bounding box center [385, 37] width 7 height 7
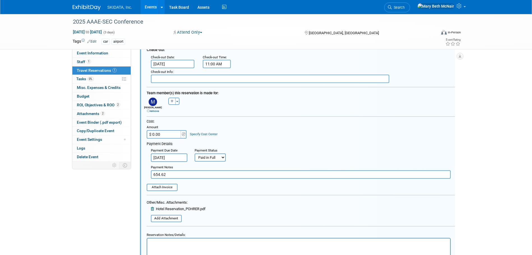
click at [83, 69] on span "Travel Reservations 1" at bounding box center [97, 70] width 40 height 4
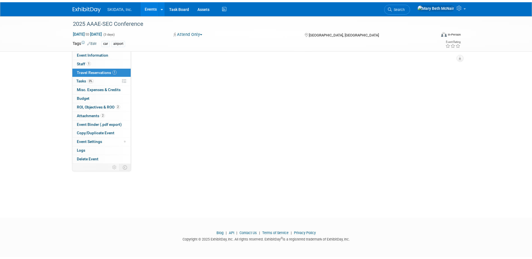
scroll to position [0, 0]
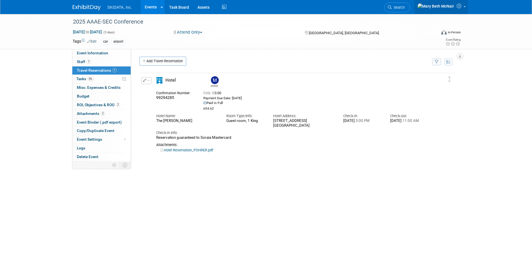
click at [459, 8] on icon at bounding box center [459, 5] width 6 height 5
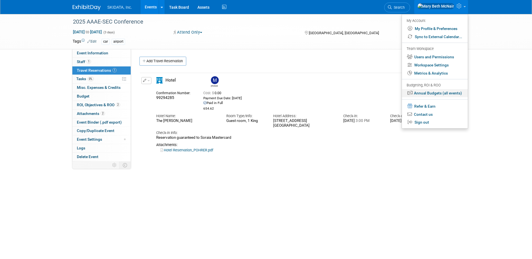
click at [426, 95] on link "Annual Budgets (all events)" at bounding box center [435, 93] width 66 height 8
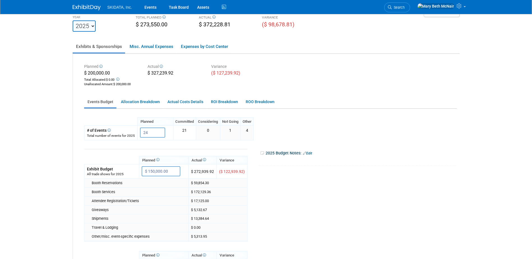
scroll to position [28, 0]
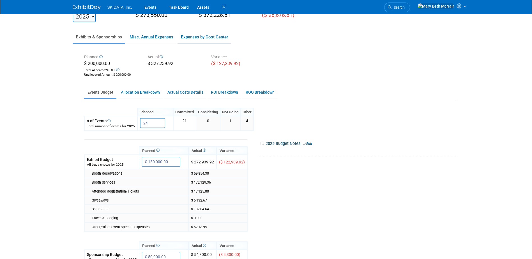
click at [194, 39] on link "Expenses by Cost Center" at bounding box center [204, 37] width 54 height 12
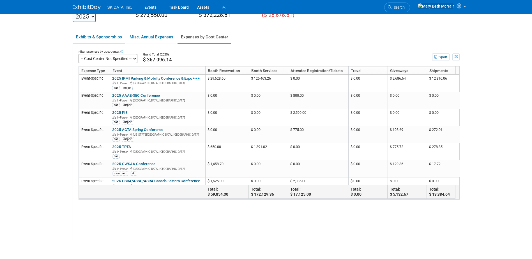
click at [107, 37] on link "Exhibits & Sponsorships" at bounding box center [99, 37] width 52 height 12
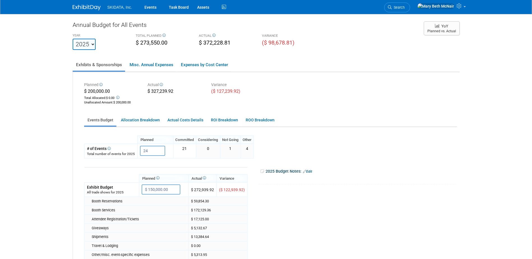
scroll to position [0, 0]
click at [147, 6] on link "Events" at bounding box center [150, 7] width 20 height 14
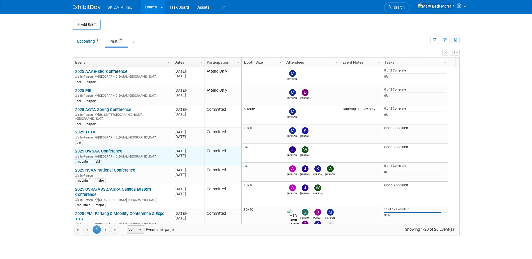
scroll to position [34, 0]
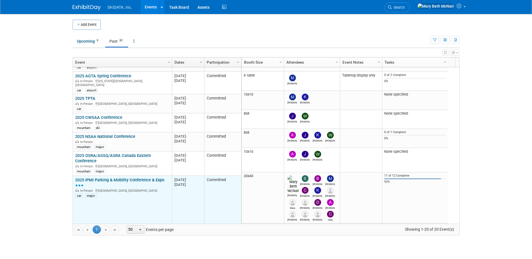
click at [108, 177] on link "2025 IPMI Parking & Mobility Conference & Expo" at bounding box center [119, 182] width 89 height 10
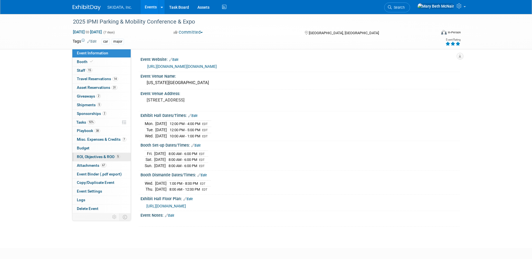
click at [82, 157] on span "ROI, Objectives & ROO 5" at bounding box center [98, 156] width 43 height 4
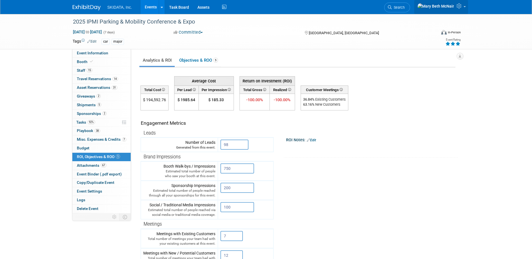
click at [461, 8] on icon at bounding box center [459, 5] width 6 height 5
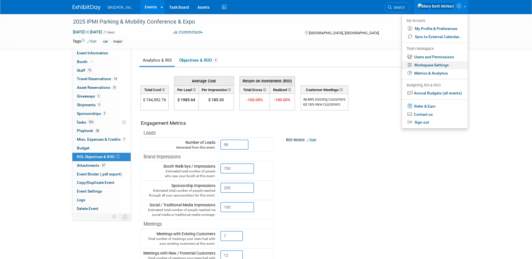
click at [430, 66] on link "Workspace Settings" at bounding box center [435, 65] width 66 height 8
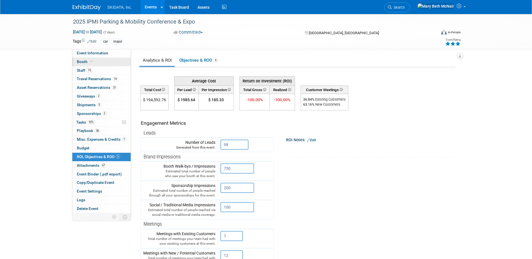
click at [78, 61] on span "Booth" at bounding box center [85, 61] width 17 height 4
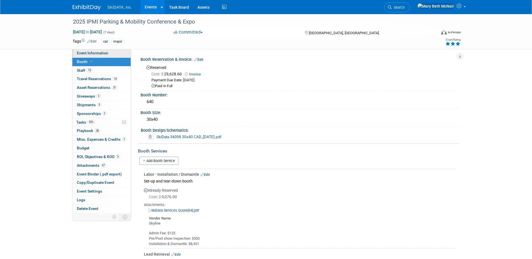
click at [94, 53] on span "Event Information" at bounding box center [92, 53] width 31 height 4
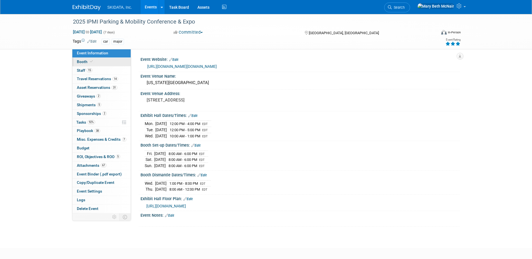
click at [79, 62] on span "Booth" at bounding box center [85, 61] width 17 height 4
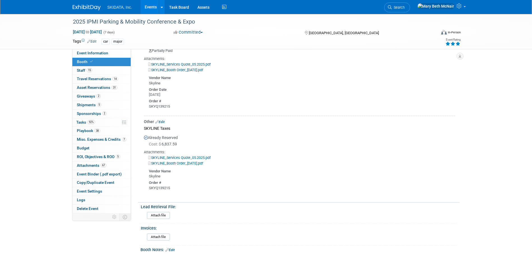
scroll to position [1114, 0]
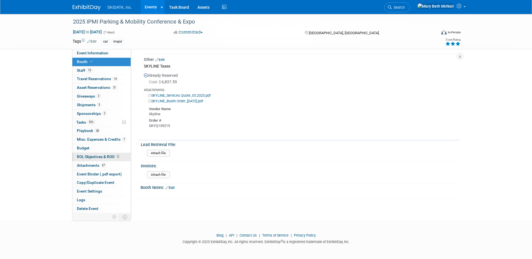
click at [99, 157] on span "ROI, Objectives & ROO 5" at bounding box center [98, 156] width 43 height 4
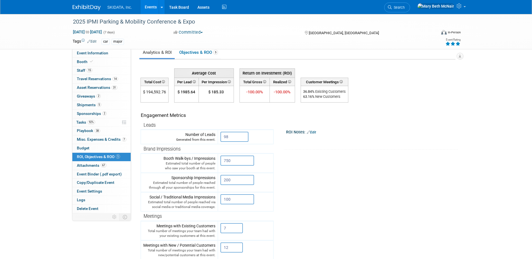
scroll to position [0, 0]
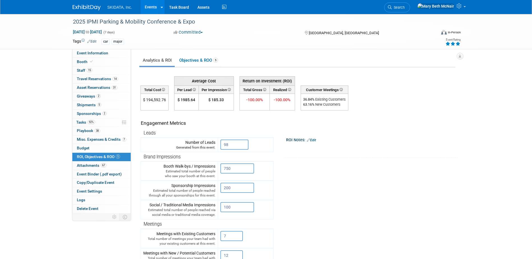
drag, startPoint x: 157, startPoint y: 7, endPoint x: 154, endPoint y: 7, distance: 3.1
click at [157, 7] on link "Events" at bounding box center [150, 7] width 20 height 14
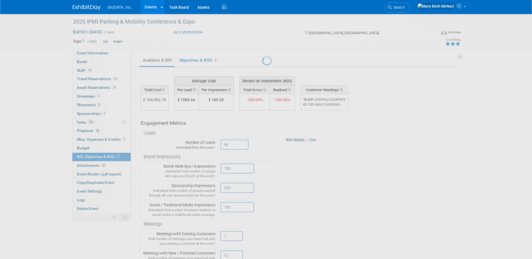
click at [151, 6] on link "Events" at bounding box center [150, 7] width 20 height 14
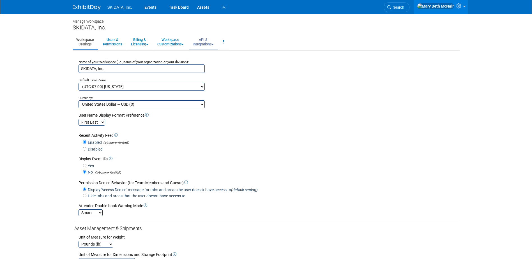
click at [204, 45] on link "API & Integrations" at bounding box center [203, 42] width 28 height 14
click at [279, 82] on div "Default Time Zone:" at bounding box center [267, 78] width 379 height 10
click at [205, 45] on link "API & Integrations" at bounding box center [203, 42] width 28 height 14
click at [256, 26] on div "SKIDATA, Inc." at bounding box center [266, 27] width 387 height 7
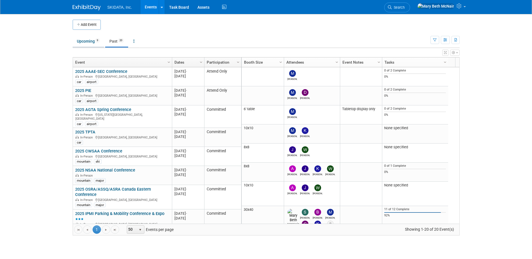
click at [81, 43] on link "Upcoming 9" at bounding box center [88, 41] width 31 height 11
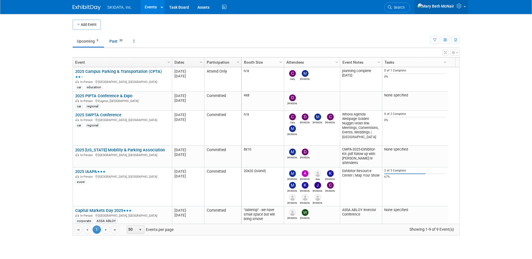
click at [457, 8] on icon at bounding box center [459, 5] width 6 height 5
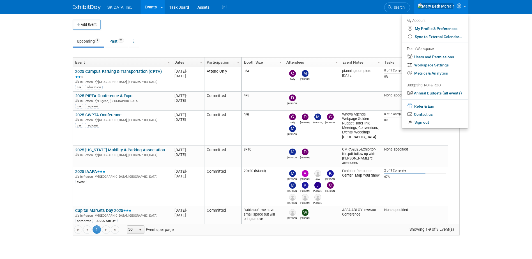
click at [375, 33] on td "Upcoming 9 Past 20 All Events 29 Past and Upcoming Grouped Annually Events grou…" at bounding box center [252, 39] width 358 height 18
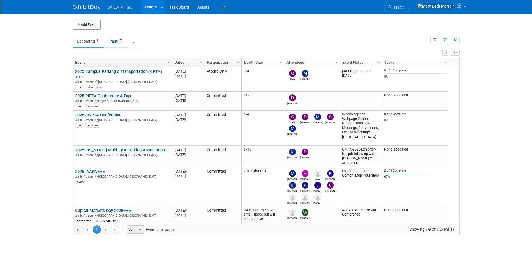
click at [114, 40] on link "Past 20" at bounding box center [116, 41] width 23 height 11
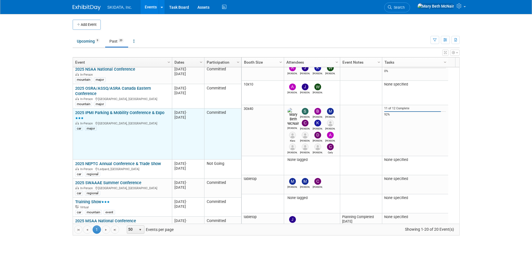
scroll to position [168, 0]
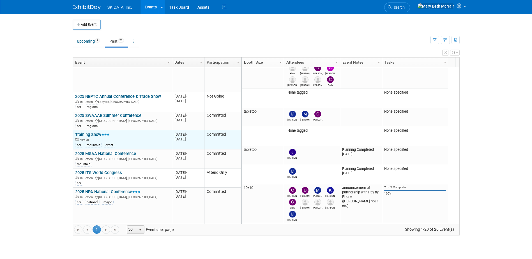
click at [94, 133] on link "Training Show" at bounding box center [92, 134] width 34 height 5
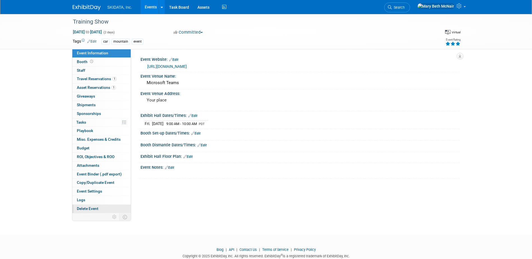
click at [98, 208] on link "Delete Event" at bounding box center [101, 209] width 58 height 8
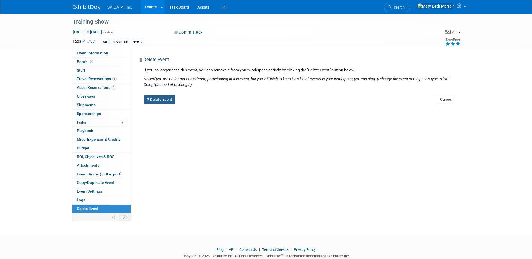
click at [161, 100] on button "Delete Event" at bounding box center [160, 99] width 32 height 9
click at [193, 106] on link "Yes" at bounding box center [194, 104] width 16 height 9
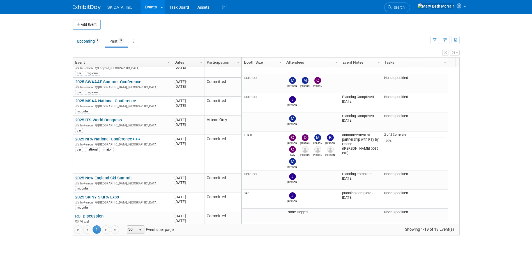
scroll to position [258, 0]
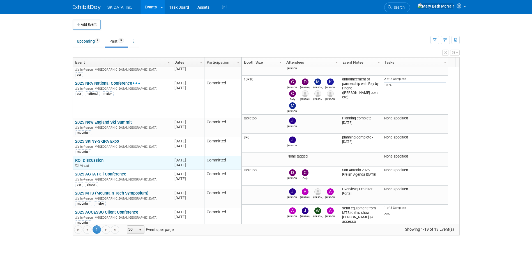
click at [100, 158] on link "ROI Discussion" at bounding box center [89, 160] width 28 height 5
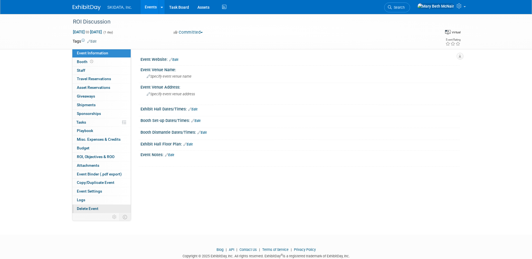
click at [91, 210] on span "Delete Event" at bounding box center [88, 208] width 22 height 4
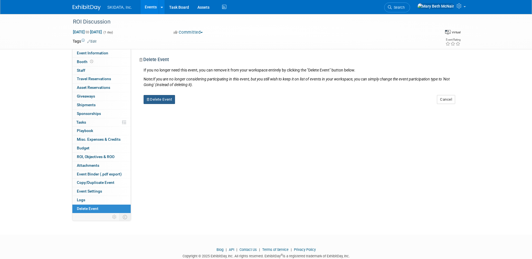
click at [158, 101] on button "Delete Event" at bounding box center [160, 99] width 32 height 9
click at [195, 106] on link "Yes" at bounding box center [194, 104] width 16 height 9
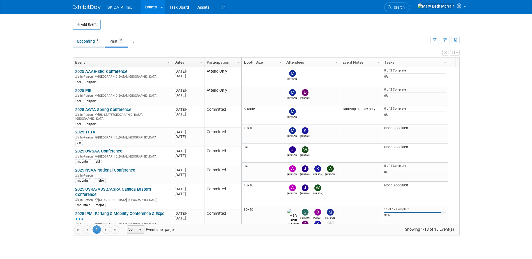
click at [84, 43] on link "Upcoming 9" at bounding box center [88, 41] width 31 height 11
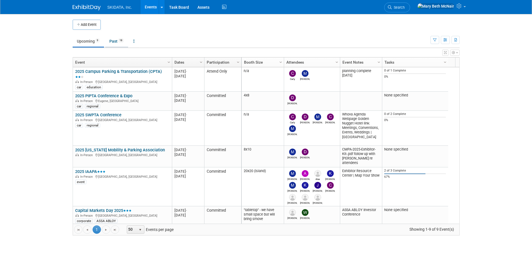
click at [114, 41] on link "Past 18" at bounding box center [116, 41] width 23 height 11
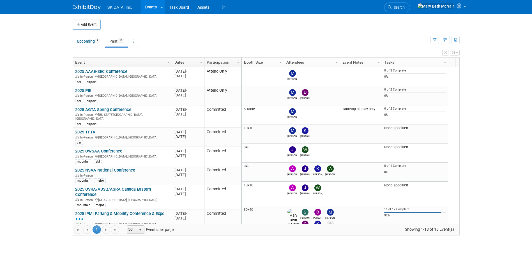
click at [200, 64] on span "Column Settings" at bounding box center [201, 62] width 4 height 4
click at [209, 80] on span "Sort Descending" at bounding box center [220, 79] width 45 height 9
